Goal: Find specific page/section: Find specific page/section

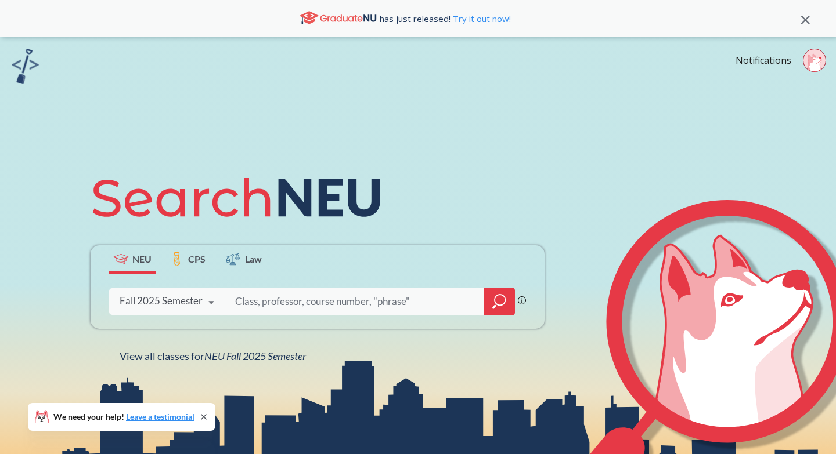
click at [505, 303] on div at bounding box center [498, 302] width 31 height 28
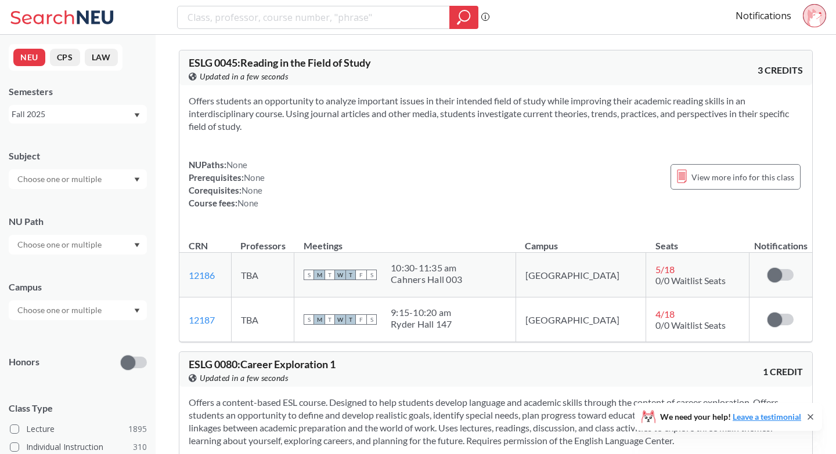
click at [109, 180] on div at bounding box center [78, 179] width 138 height 20
click at [110, 157] on div "Subject" at bounding box center [78, 156] width 138 height 13
click at [92, 313] on input "text" at bounding box center [60, 310] width 97 height 14
click at [86, 366] on div "Online ( 683 )" at bounding box center [80, 368] width 131 height 13
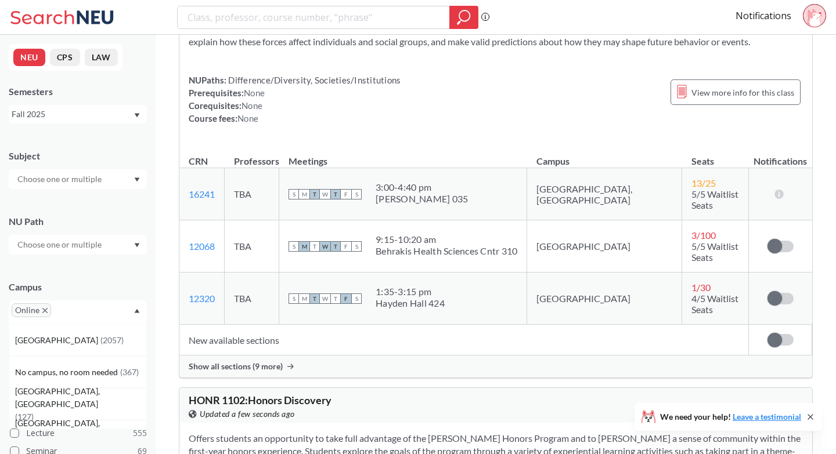
scroll to position [9981, 0]
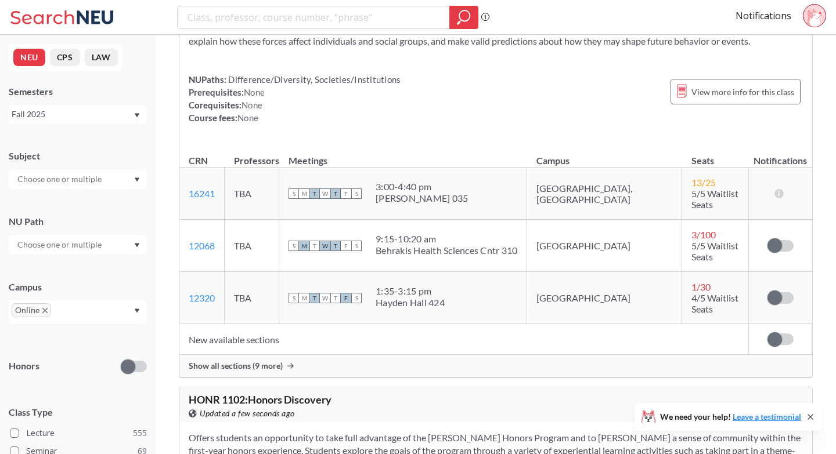
click at [257, 371] on span "Show all sections (9 more)" at bounding box center [236, 366] width 94 height 10
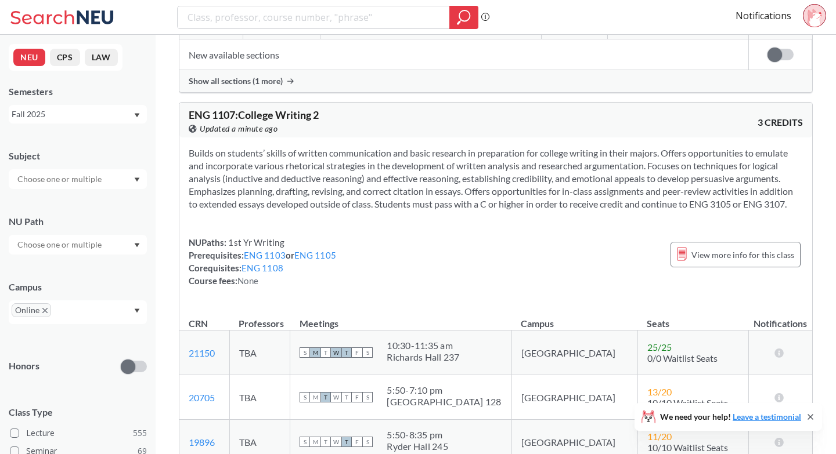
scroll to position [13791, 0]
